Goal: Register for event/course

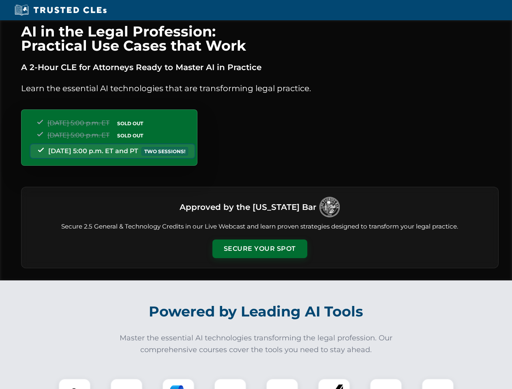
click at [260, 249] on button "Secure Your Spot" at bounding box center [260, 249] width 95 height 19
click at [75, 384] on img at bounding box center [75, 395] width 24 height 24
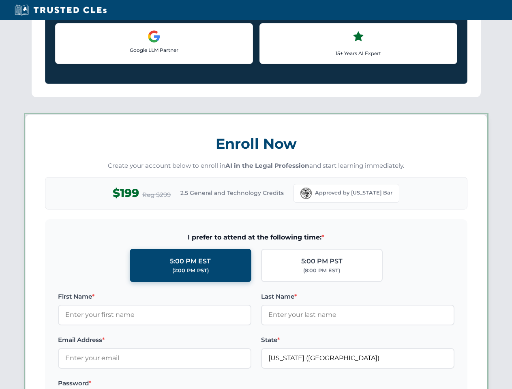
click at [178, 384] on label "Password *" at bounding box center [154, 384] width 193 height 10
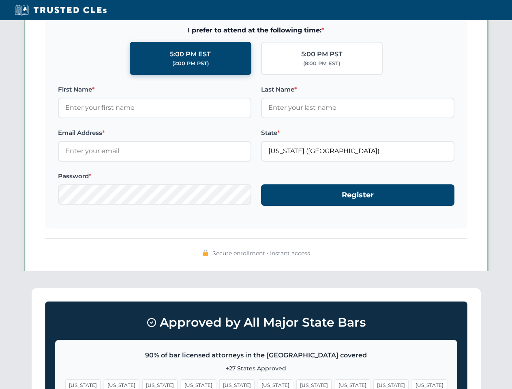
click at [374, 384] on span "[US_STATE]" at bounding box center [391, 386] width 35 height 12
